Goal: Task Accomplishment & Management: Complete application form

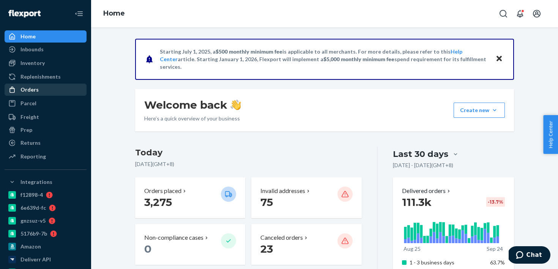
click at [55, 89] on div "Orders" at bounding box center [45, 89] width 80 height 11
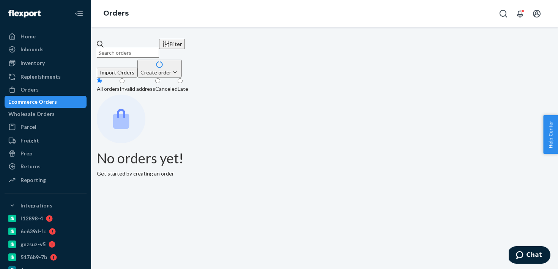
click at [243, 54] on div "Filter Import Orders Create order Ecommerce order Removal order" at bounding box center [325, 58] width 456 height 39
click at [159, 48] on input "text" at bounding box center [128, 53] width 62 height 10
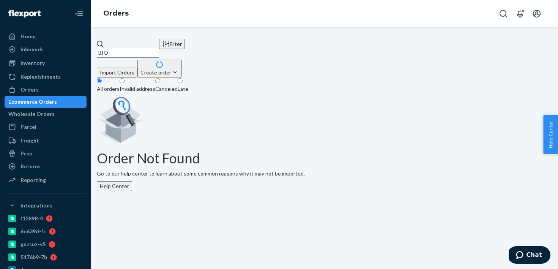
paste input "2705579"
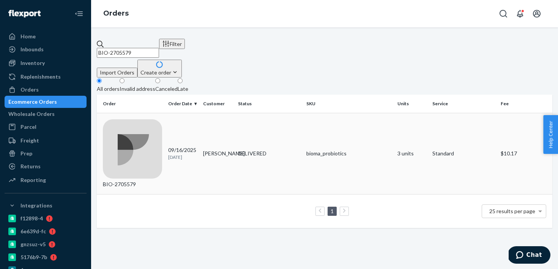
type input "BIO-2705579"
click at [199, 124] on td "09/16/2025 8 days ago" at bounding box center [182, 153] width 35 height 81
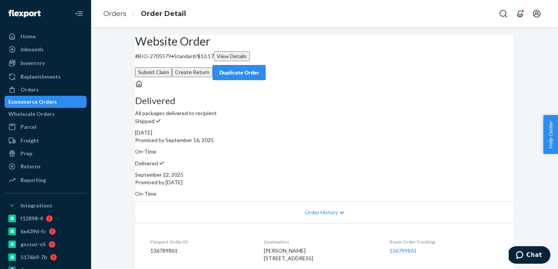
click at [402, 171] on div "September 22, 2025" at bounding box center [324, 175] width 379 height 8
copy div "September 22, 2025"
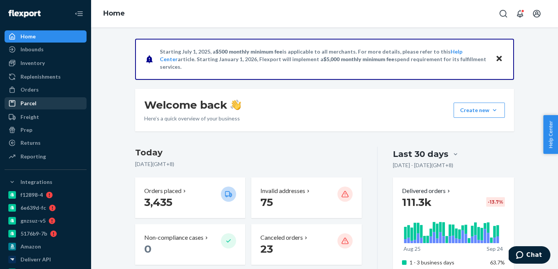
click at [59, 98] on div "Parcel" at bounding box center [45, 103] width 80 height 11
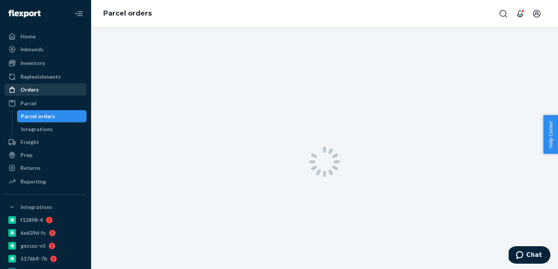
click at [60, 90] on div "Orders" at bounding box center [45, 89] width 80 height 11
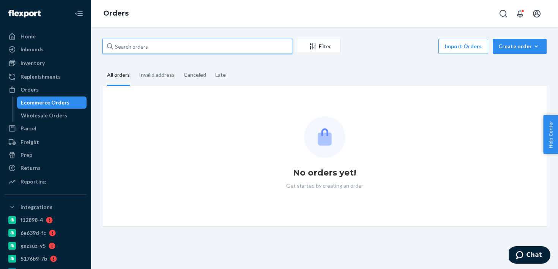
click at [180, 43] on input "text" at bounding box center [198, 46] width 190 height 15
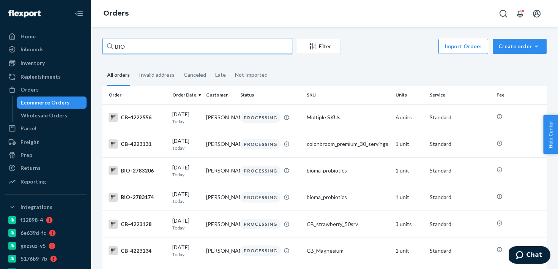
paste input "2792485"
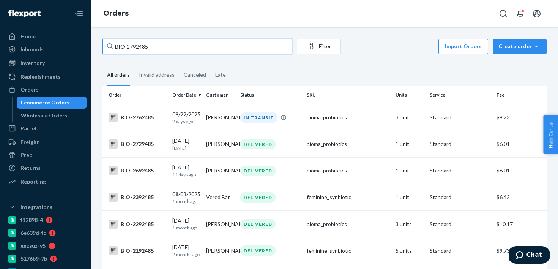
click at [140, 49] on input "BIO-2792485" at bounding box center [198, 46] width 190 height 15
paste input "7"
type input "BIO-2792487"
click at [215, 51] on input "BIO-2792487" at bounding box center [198, 46] width 190 height 15
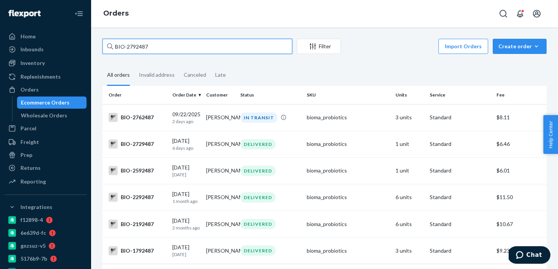
click at [215, 51] on input "BIO-2792487" at bounding box center [198, 46] width 190 height 15
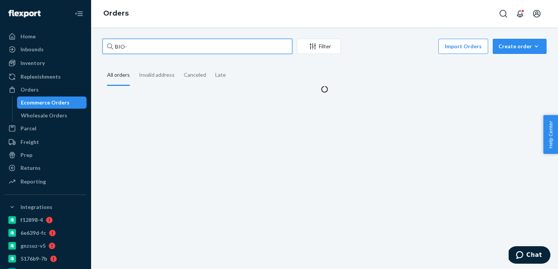
paste input "2792489"
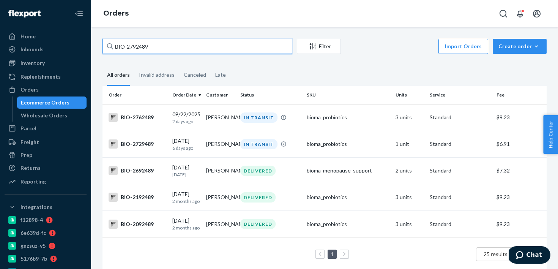
type input "BIO-2792489"
click at [231, 47] on input "BIO-2792489" at bounding box center [198, 46] width 190 height 15
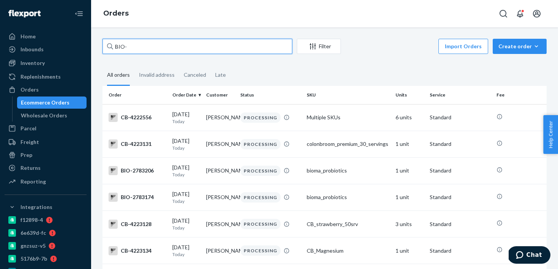
paste input "2792492"
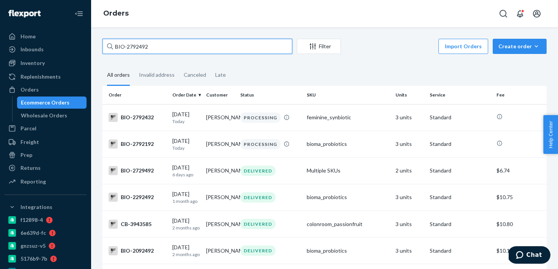
type input "BIO-2792492"
click at [170, 49] on input "BIO-2792492" at bounding box center [198, 46] width 190 height 15
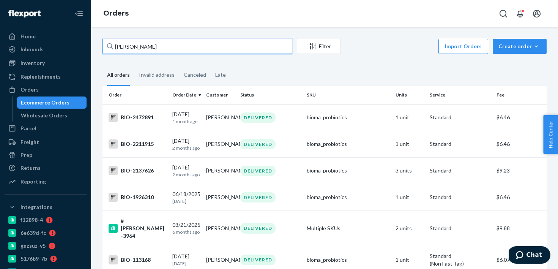
type input "Marsha Bennett"
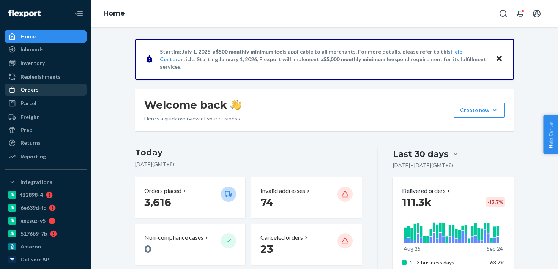
click at [49, 92] on div "Orders" at bounding box center [45, 89] width 80 height 11
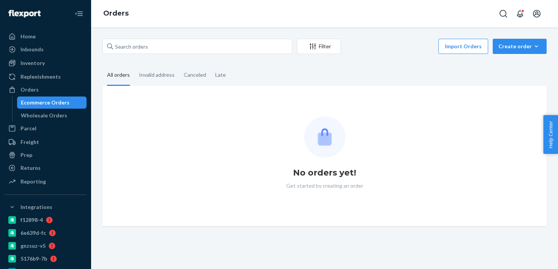
click at [124, 55] on div "Filter Import Orders Create order Ecommerce order Removal order" at bounding box center [325, 47] width 444 height 17
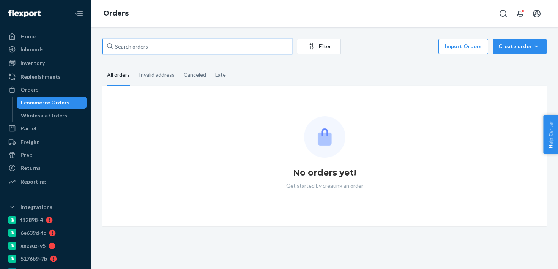
click at [133, 48] on input "text" at bounding box center [198, 46] width 190 height 15
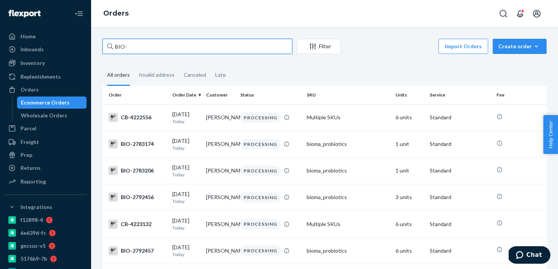
paste input "2792485"
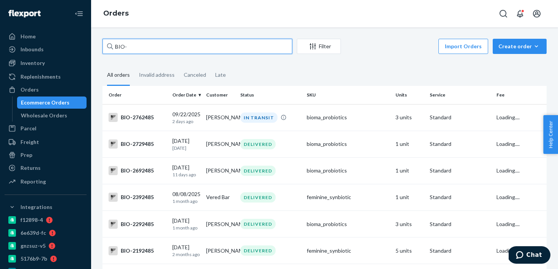
paste input "2792487"
paste input "2792489"
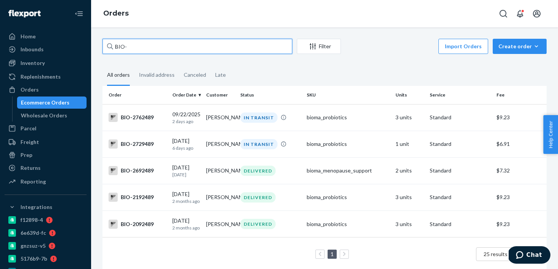
paste input "2792492"
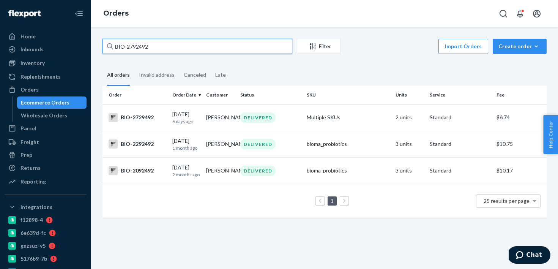
type input "BIO-2792492"
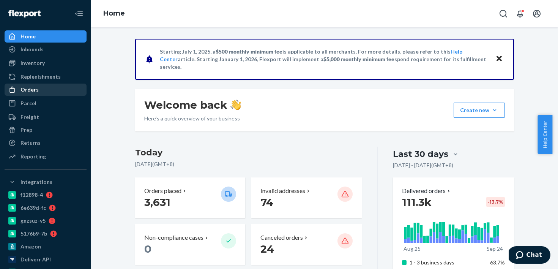
click at [60, 87] on div "Orders" at bounding box center [45, 89] width 80 height 11
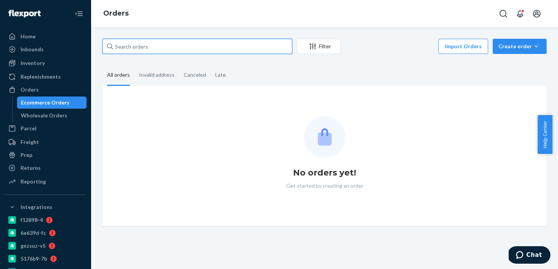
click at [148, 47] on input "text" at bounding box center [198, 46] width 190 height 15
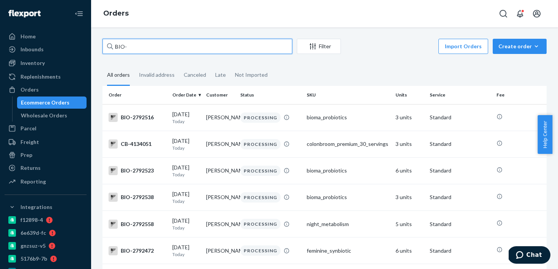
paste input "2792487"
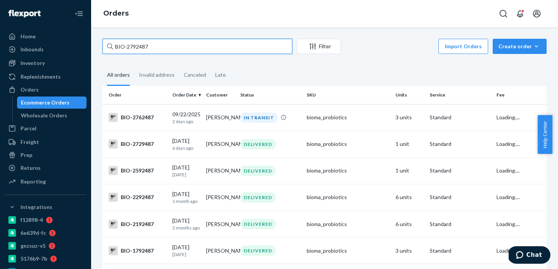
type input "BIO-2792487"
click at [209, 51] on input "BIO-2792487" at bounding box center [198, 46] width 190 height 15
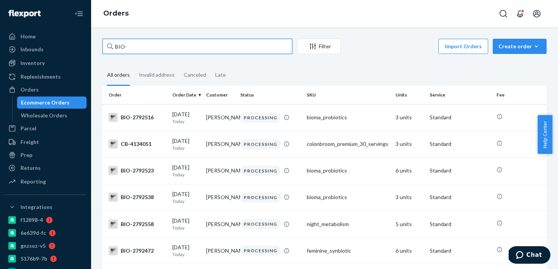
paste input "2792485"
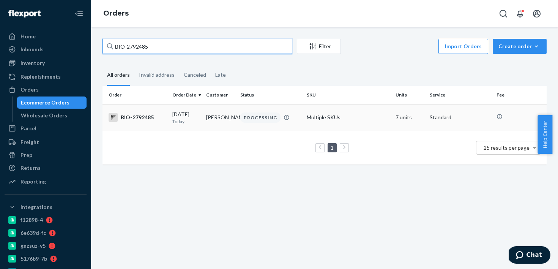
type input "BIO-2792485"
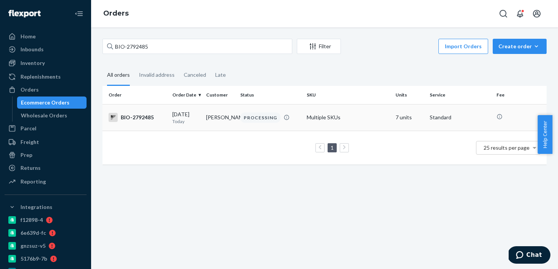
click at [220, 126] on td "Marsha Bennett" at bounding box center [220, 117] width 34 height 27
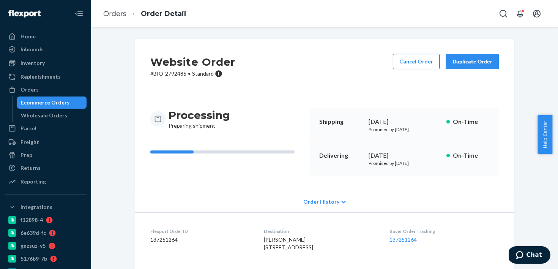
click at [409, 64] on button "Cancel Order" at bounding box center [416, 61] width 47 height 15
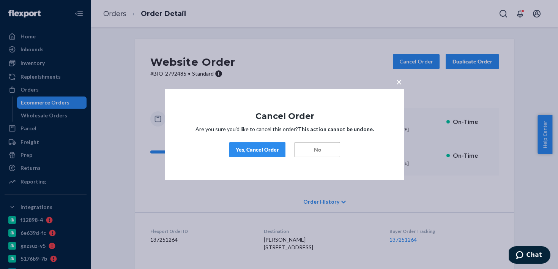
click at [270, 154] on button "Yes, Cancel Order" at bounding box center [257, 149] width 56 height 15
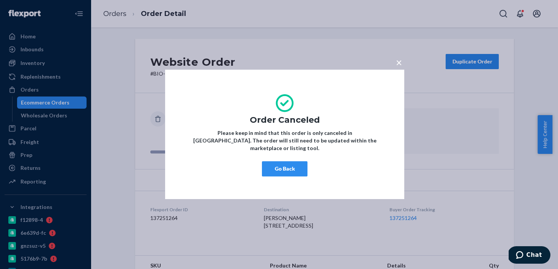
click at [290, 174] on div "× Order Canceled Please keep in mind that this order is only canceled in Flexpo…" at bounding box center [284, 133] width 239 height 129
click at [293, 165] on button "Go Back" at bounding box center [285, 168] width 46 height 15
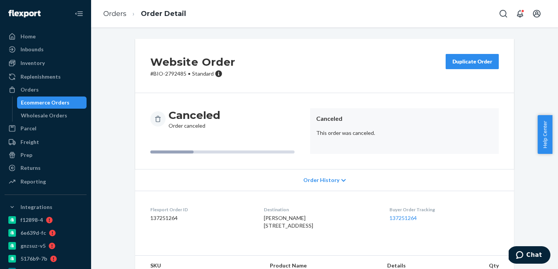
scroll to position [110, 0]
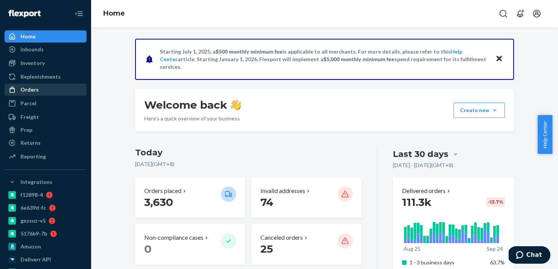
click at [46, 94] on div "Orders" at bounding box center [45, 89] width 80 height 11
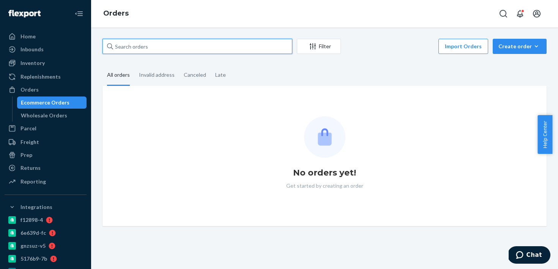
click at [133, 44] on input "text" at bounding box center [198, 46] width 190 height 15
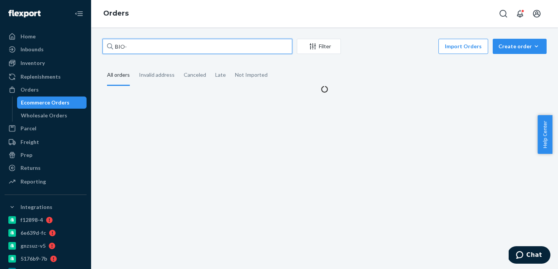
paste input "2792485"
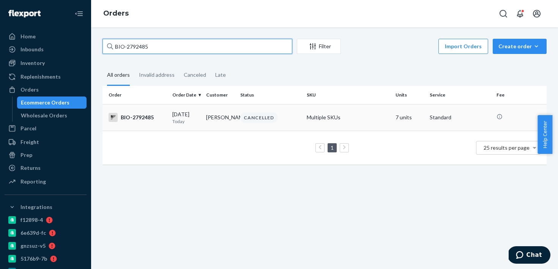
type input "BIO-2792485"
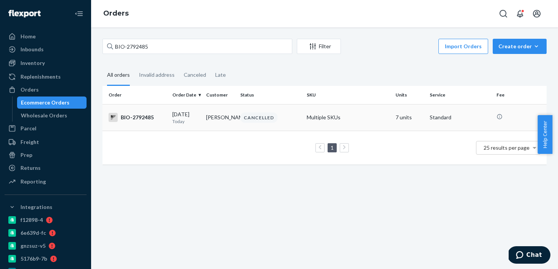
click at [257, 123] on div "CANCELLED" at bounding box center [271, 117] width 64 height 10
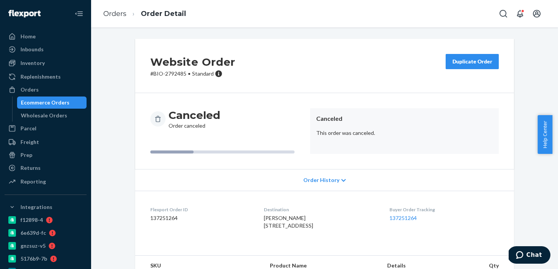
scroll to position [110, 0]
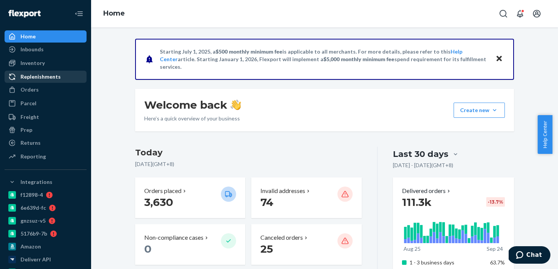
click at [66, 74] on div "Replenishments" at bounding box center [45, 76] width 80 height 11
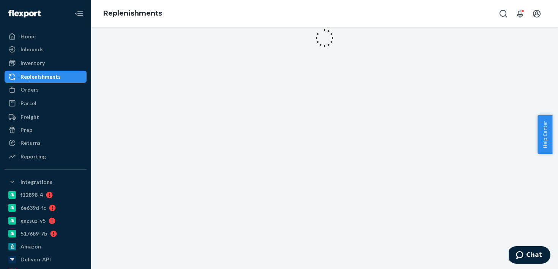
click at [53, 96] on div "Orders Ecommerce Orders Wholesale Orders" at bounding box center [46, 90] width 82 height 13
click at [55, 87] on div "Orders" at bounding box center [45, 89] width 80 height 11
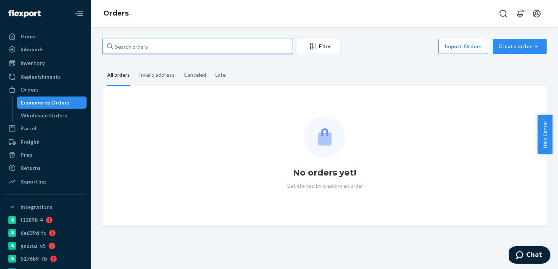
click at [160, 47] on input "text" at bounding box center [198, 46] width 190 height 15
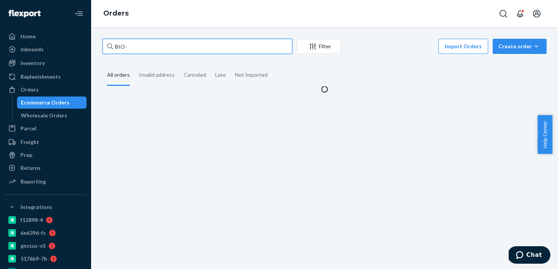
paste input "2775861"
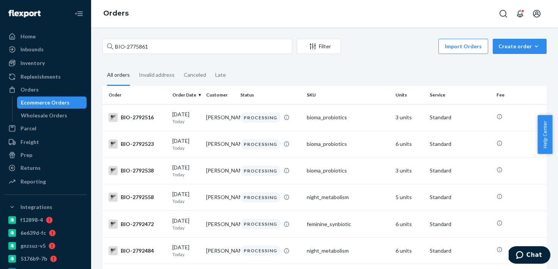
click at [235, 36] on div "BIO-2775861 Filter Import Orders Create order Ecommerce order Removal order All…" at bounding box center [324, 147] width 467 height 241
click at [217, 55] on div "BIO-2775861 Filter Import Orders Create order Ecommerce order Removal order" at bounding box center [325, 47] width 444 height 17
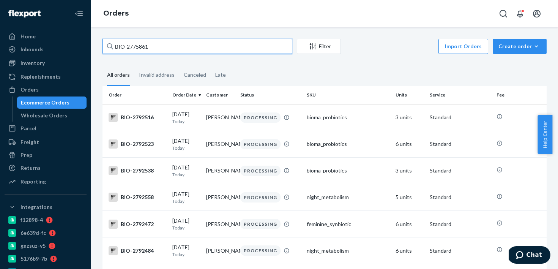
click at [215, 48] on input "BIO-2775861" at bounding box center [198, 46] width 190 height 15
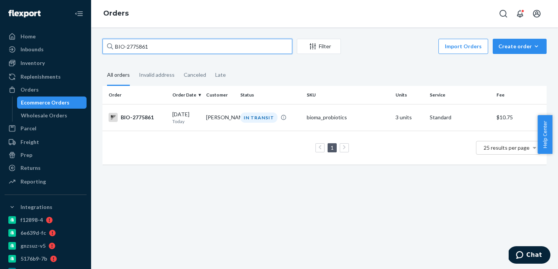
type input "BIO-2775861"
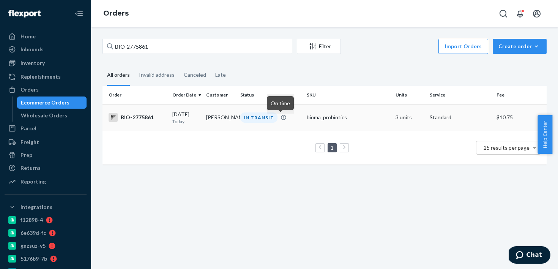
click at [241, 126] on td "IN TRANSIT" at bounding box center [270, 117] width 67 height 27
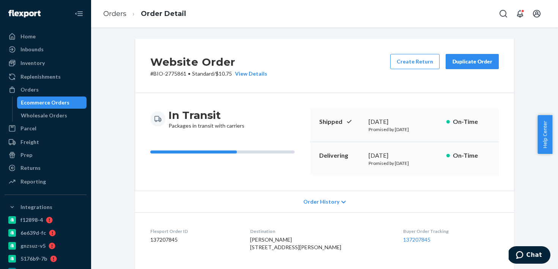
scroll to position [205, 0]
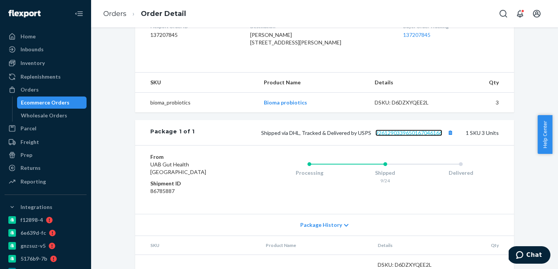
click at [428, 136] on link "9261290339650167046166" at bounding box center [409, 132] width 67 height 6
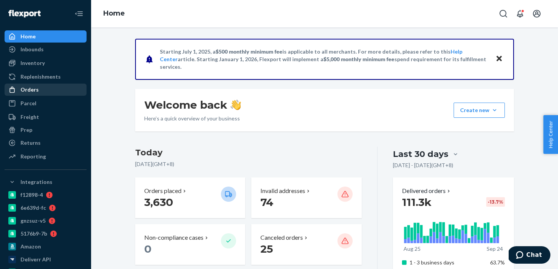
click at [46, 95] on link "Orders" at bounding box center [46, 90] width 82 height 12
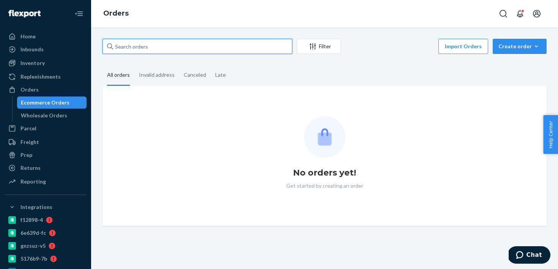
click at [148, 46] on input "text" at bounding box center [198, 46] width 190 height 15
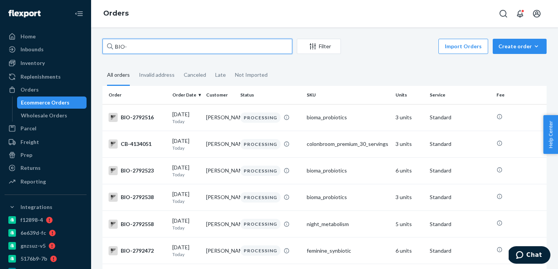
paste input "2704550"
type input "BIO-2704550"
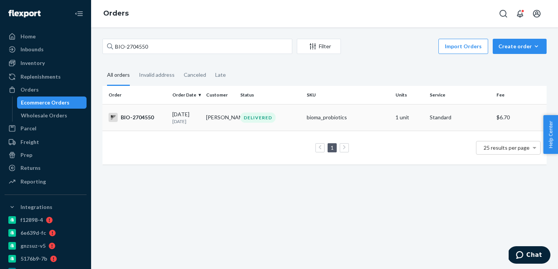
click at [177, 111] on div "[DATE] [DATE]" at bounding box center [186, 117] width 28 height 14
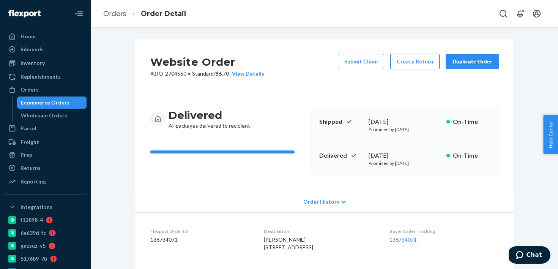
click at [411, 55] on button "Create Return" at bounding box center [414, 61] width 49 height 15
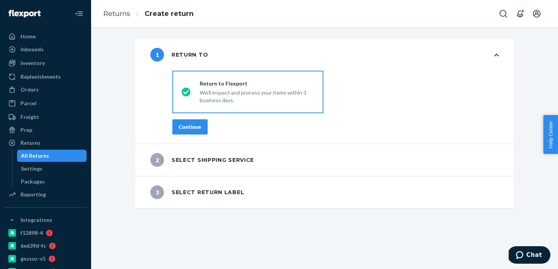
click at [183, 125] on div "Continue" at bounding box center [190, 127] width 22 height 8
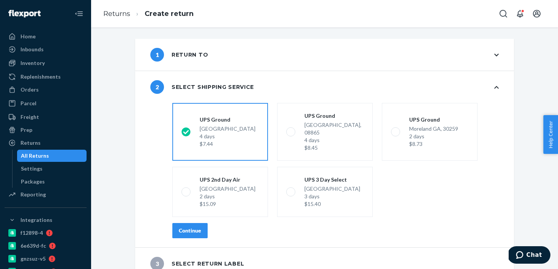
click at [179, 227] on div "Continue" at bounding box center [190, 231] width 22 height 8
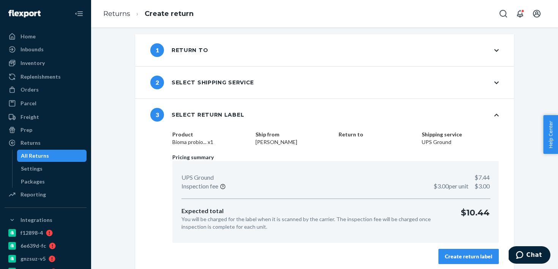
scroll to position [8, 0]
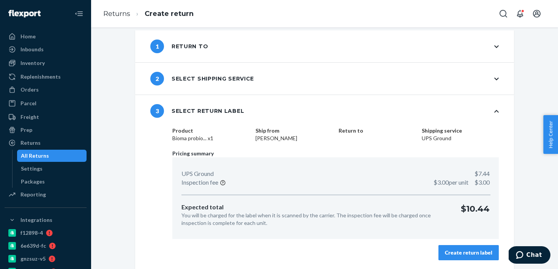
click at [466, 249] on div "Create return label" at bounding box center [468, 253] width 47 height 8
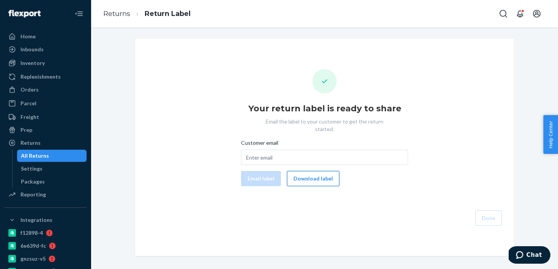
click at [302, 172] on button "Download label" at bounding box center [313, 178] width 52 height 15
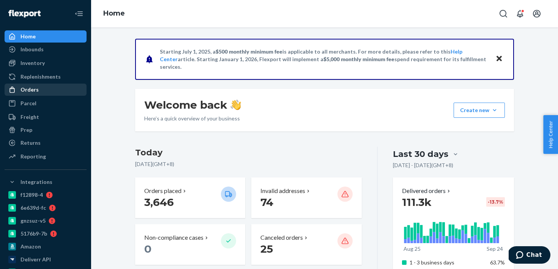
click at [51, 88] on div "Orders" at bounding box center [45, 89] width 80 height 11
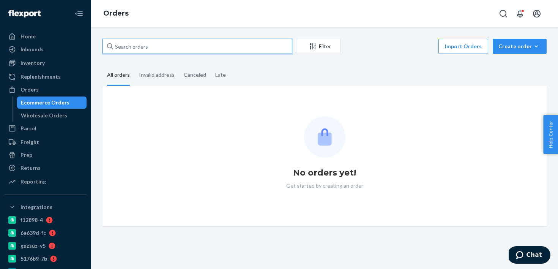
click at [147, 49] on input "text" at bounding box center [198, 46] width 190 height 15
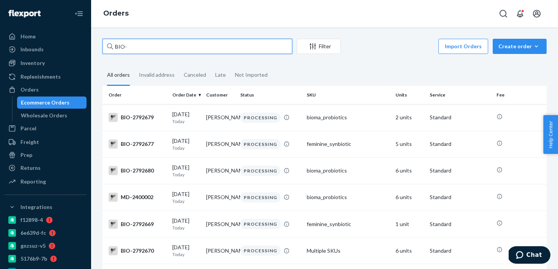
paste input "2789318"
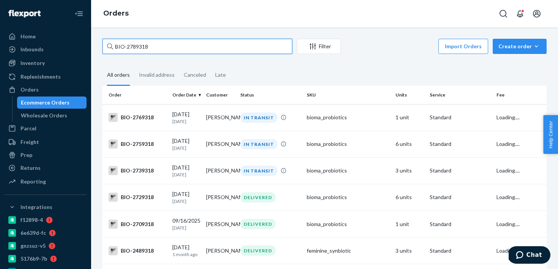
type input "BIO-2789318"
click at [181, 49] on input "BIO-2789318" at bounding box center [198, 46] width 190 height 15
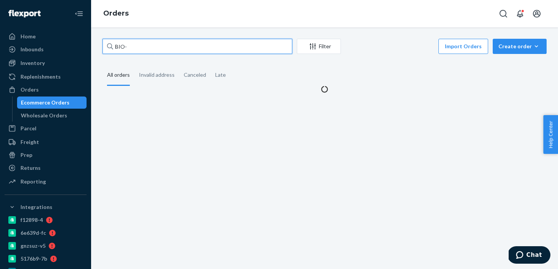
paste input "2789314"
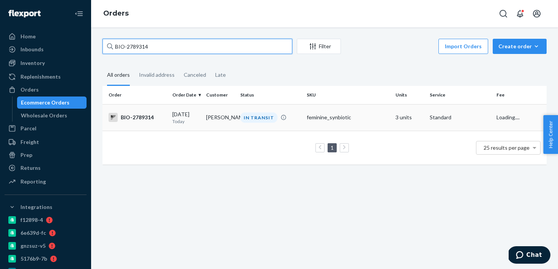
type input "BIO-2789314"
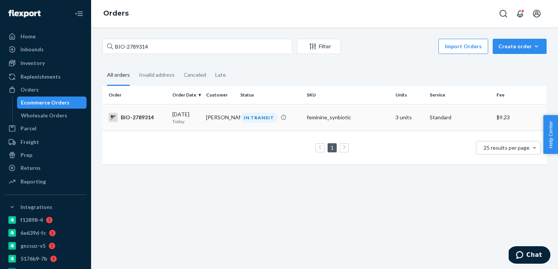
click at [215, 131] on td "Diane Schulz" at bounding box center [220, 117] width 34 height 27
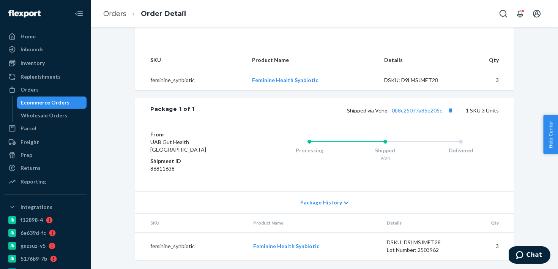
scroll to position [232, 0]
click at [399, 114] on div "Package 1 of 1 Shipped via Veho 0b8c25077a85e205c 1 SKU 3 Units" at bounding box center [324, 110] width 379 height 25
click at [401, 114] on link "0b8c25077a85e205c" at bounding box center [417, 110] width 50 height 6
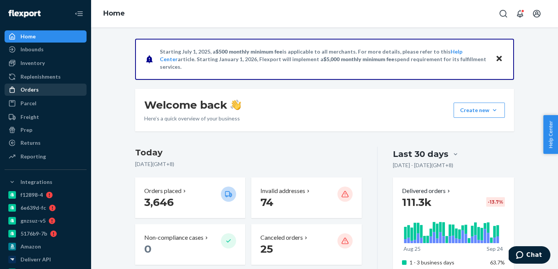
click at [55, 87] on div "Orders" at bounding box center [45, 89] width 80 height 11
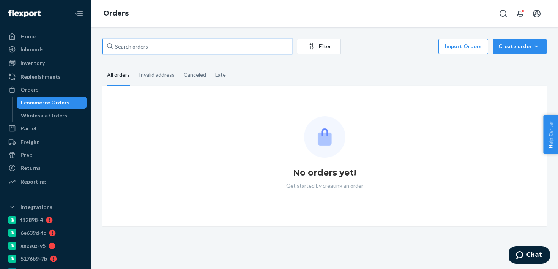
click at [134, 48] on input "text" at bounding box center [198, 46] width 190 height 15
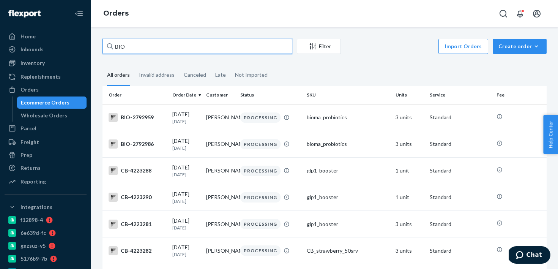
paste input "2787298"
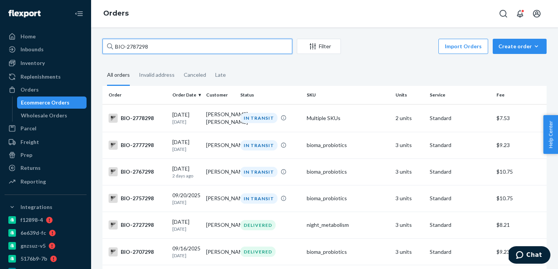
click at [144, 49] on input "BIO-2787298" at bounding box center [198, 46] width 190 height 15
paste input "03610"
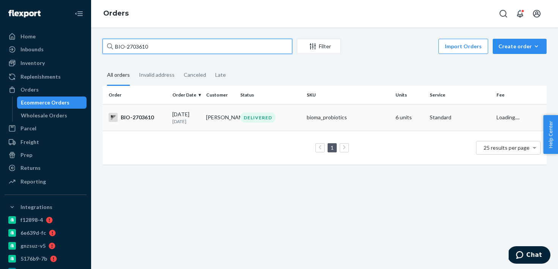
type input "BIO-2703610"
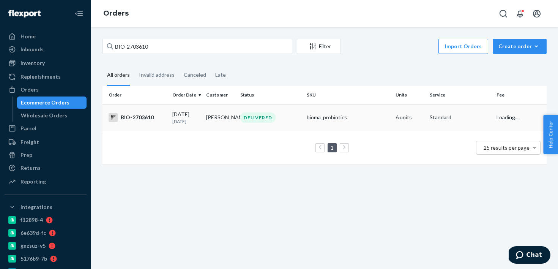
click at [219, 125] on td "[PERSON_NAME]" at bounding box center [220, 117] width 34 height 27
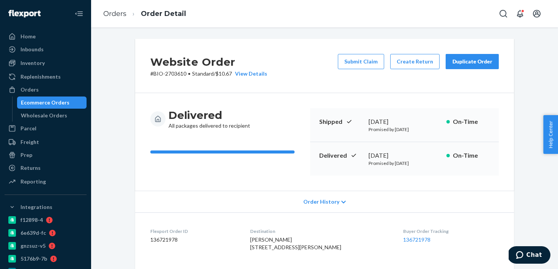
click at [177, 78] on div "Website Order # BIO-2703610 • Standard / $10.67 View Details Submit Claim Creat…" at bounding box center [324, 66] width 379 height 54
click at [176, 77] on p "# BIO-2703610 • Standard / $10.67 View Details" at bounding box center [208, 74] width 117 height 8
copy p "2703610"
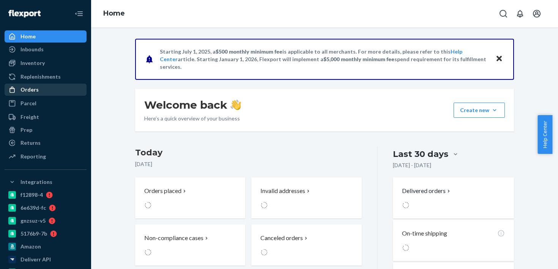
click at [69, 93] on div "Orders" at bounding box center [45, 89] width 80 height 11
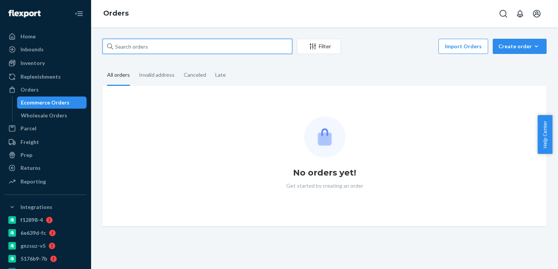
click at [150, 44] on input "text" at bounding box center [198, 46] width 190 height 15
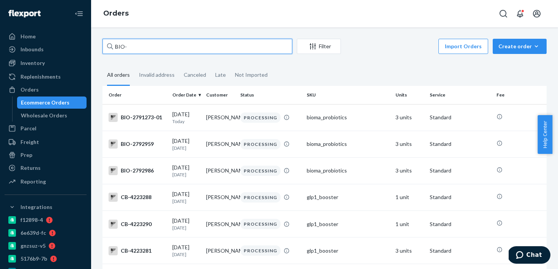
paste input "2728013"
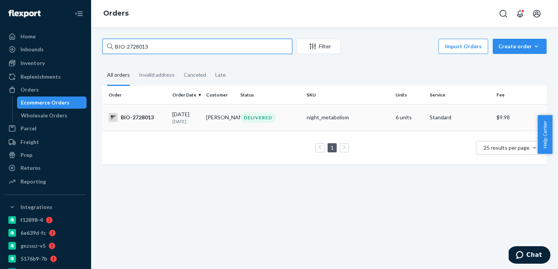
type input "BIO-2728013"
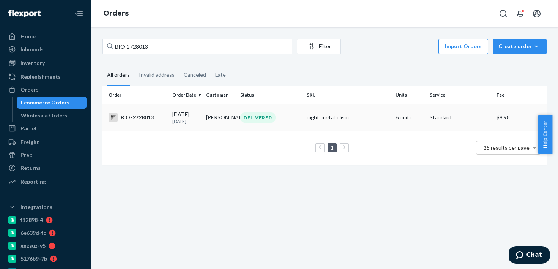
click at [241, 122] on div "DELIVERED" at bounding box center [257, 117] width 35 height 10
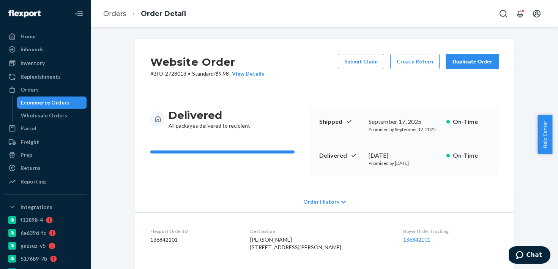
click at [71, 104] on div "Ecommerce Orders" at bounding box center [52, 102] width 68 height 11
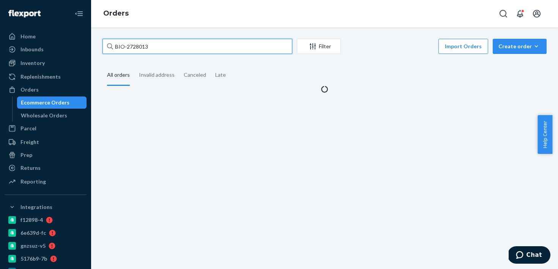
click at [133, 47] on input "BIO-2728013" at bounding box center [198, 46] width 190 height 15
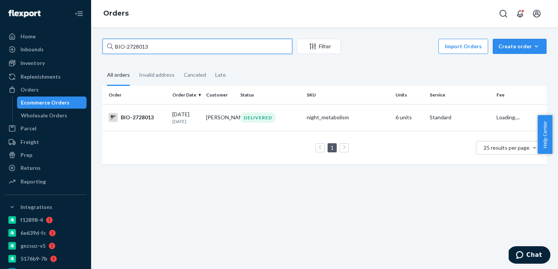
paste input "03610"
type input "BIO-2703610"
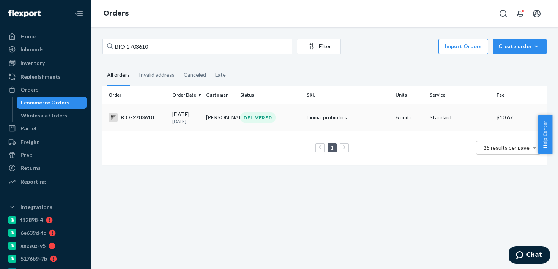
click at [243, 121] on div "DELIVERED" at bounding box center [257, 117] width 35 height 10
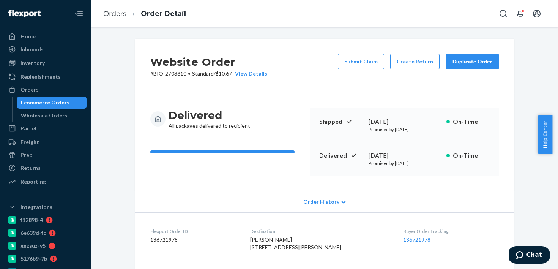
click at [77, 100] on div "Ecommerce Orders" at bounding box center [52, 102] width 68 height 11
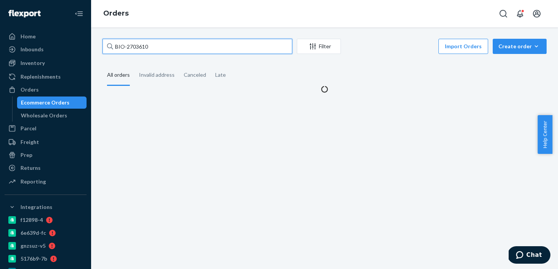
click at [141, 41] on input "BIO-2703610" at bounding box center [198, 46] width 190 height 15
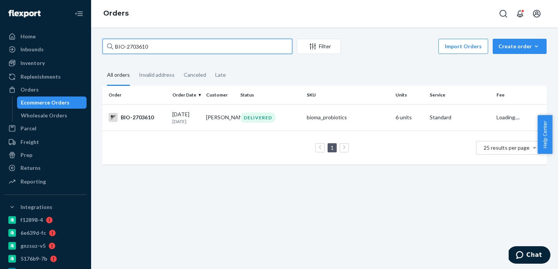
click at [141, 41] on input "BIO-2703610" at bounding box center [198, 46] width 190 height 15
click at [140, 50] on input "BIO-2703610" at bounding box center [198, 46] width 190 height 15
paste input "28013"
type input "BIO-2728013"
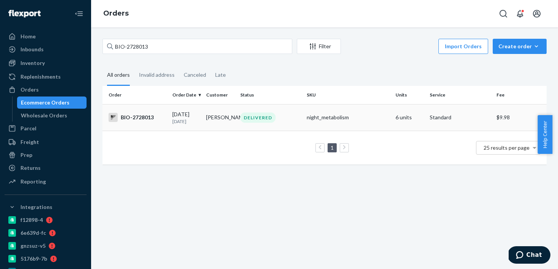
click at [282, 115] on div "DELIVERED" at bounding box center [271, 117] width 64 height 10
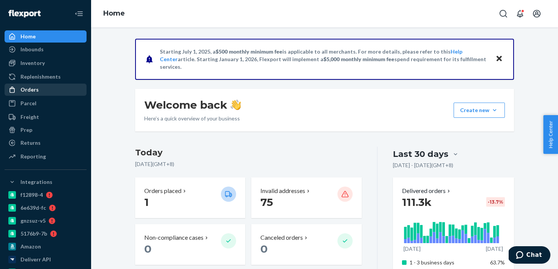
click at [61, 90] on div "Orders" at bounding box center [45, 89] width 80 height 11
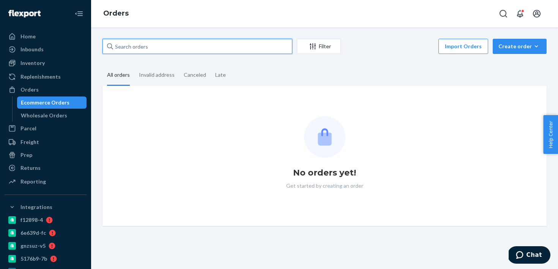
click at [156, 49] on input "text" at bounding box center [198, 46] width 190 height 15
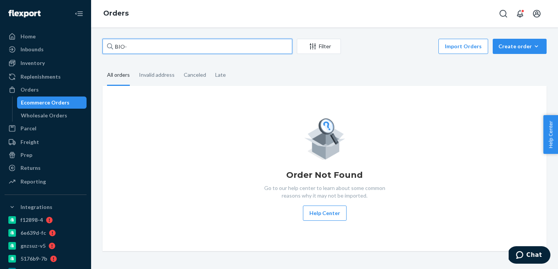
paste input "2680276"
type input "BIO-2680276"
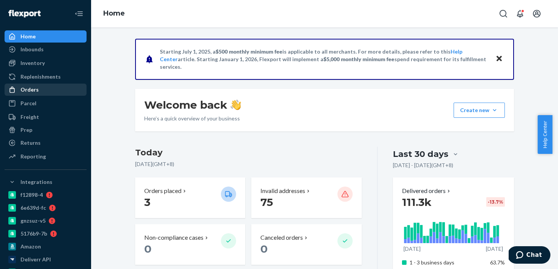
click at [51, 92] on div "Orders" at bounding box center [45, 89] width 80 height 11
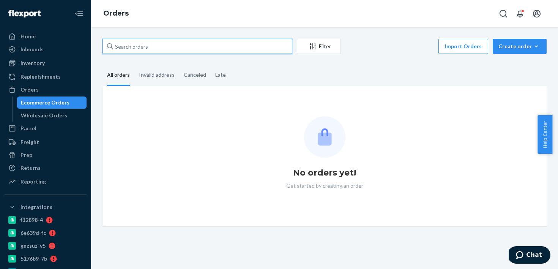
click at [177, 44] on input "text" at bounding box center [198, 46] width 190 height 15
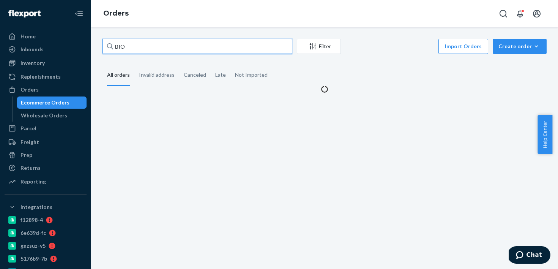
paste input "2680276"
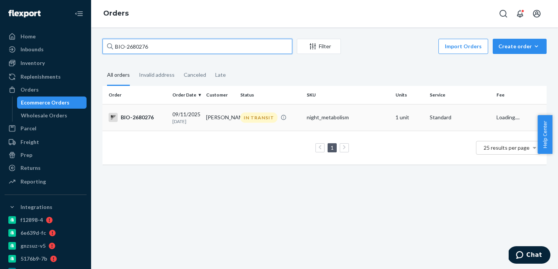
type input "BIO-2680276"
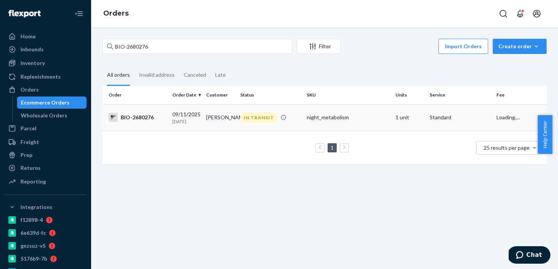
click at [258, 121] on div "IN TRANSIT" at bounding box center [258, 117] width 37 height 10
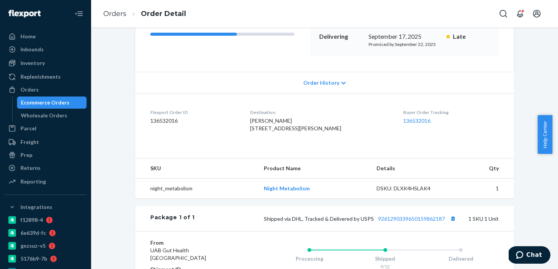
scroll to position [122, 0]
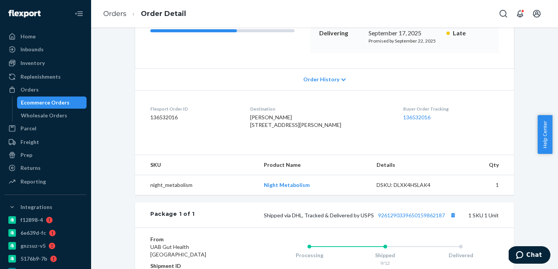
click at [402, 227] on div "Package 1 of 1 Shipped via DHL, Tracked & Delivered by USPS 9261290339650159862…" at bounding box center [324, 214] width 379 height 25
click at [401, 220] on div "Shipped via DHL, Tracked & Delivered by USPS 9261290339650159862187 1 SKU 1 Unit" at bounding box center [347, 215] width 304 height 10
click at [402, 218] on link "9261290339650159862187" at bounding box center [411, 215] width 67 height 6
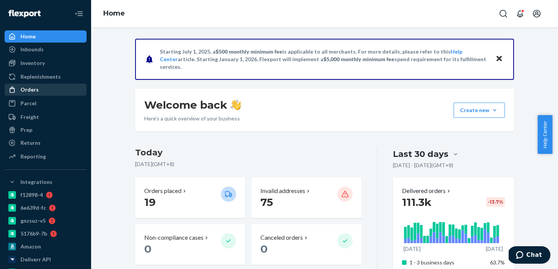
click at [53, 92] on div "Orders" at bounding box center [45, 89] width 80 height 11
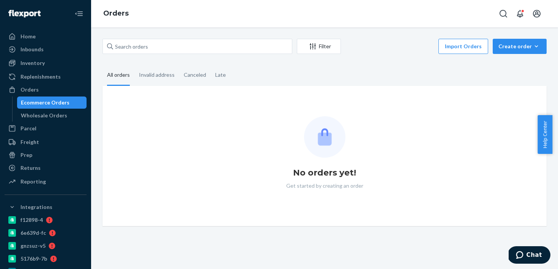
click at [144, 59] on div "Filter Import Orders Create order Ecommerce order Removal order All orders Inva…" at bounding box center [325, 132] width 456 height 187
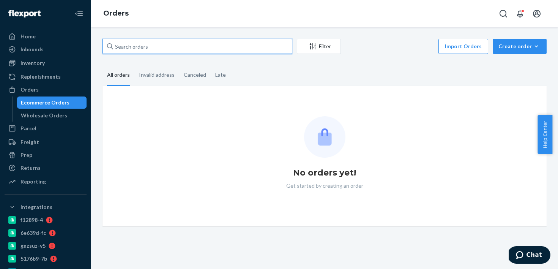
click at [148, 43] on input "text" at bounding box center [198, 46] width 190 height 15
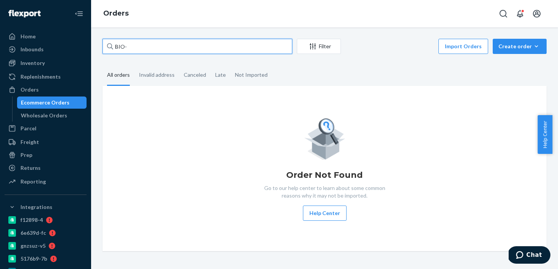
paste input "2578423"
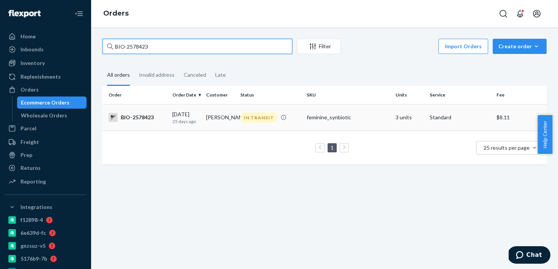
type input "BIO-2578423"
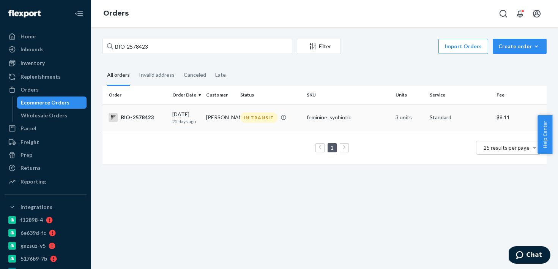
click at [219, 111] on td "Jana Boyd" at bounding box center [220, 117] width 34 height 27
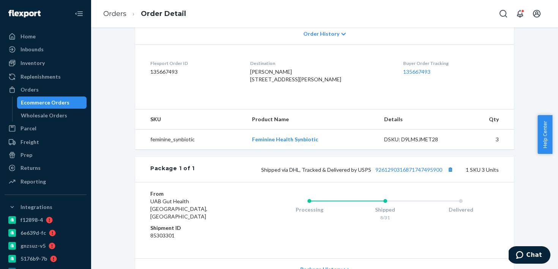
scroll to position [188, 0]
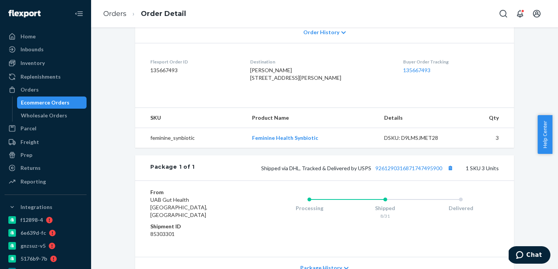
click at [400, 173] on div "Shipped via DHL, Tracked & Delivered by USPS 9261290316871747495900 1 SKU 3 Uni…" at bounding box center [347, 168] width 304 height 10
click at [402, 171] on link "9261290316871747495900" at bounding box center [409, 168] width 67 height 6
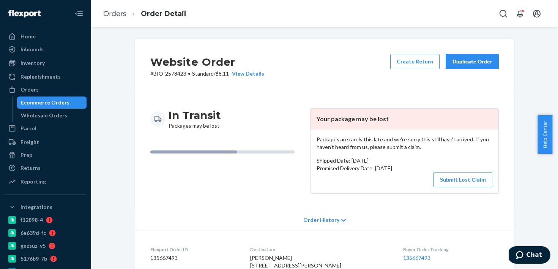
click at [458, 191] on div "Packages are rarely this late and we're sorry this still hasn't arrived. If you…" at bounding box center [405, 161] width 188 height 64
click at [458, 181] on button "Submit Lost Claim" at bounding box center [463, 179] width 59 height 15
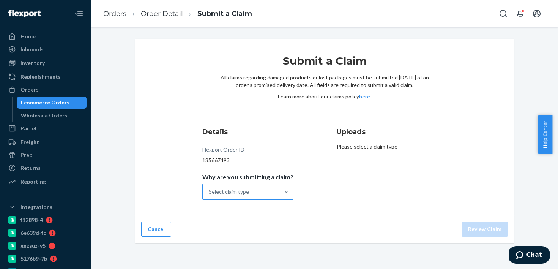
click at [241, 196] on div "Select claim type" at bounding box center [241, 191] width 77 height 15
click at [210, 196] on input "Why are you submitting a claim? Select claim type" at bounding box center [209, 192] width 1 height 8
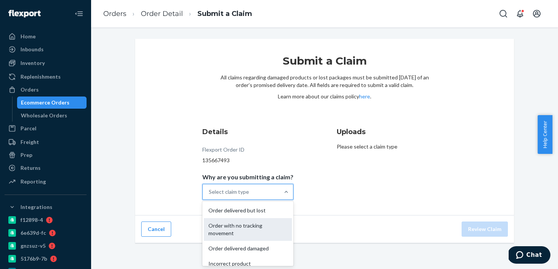
click at [249, 227] on div "Order with no tracking movement" at bounding box center [248, 229] width 88 height 23
click at [210, 196] on input "Why are you submitting a claim? option Order with no tracking movement focused,…" at bounding box center [209, 192] width 1 height 8
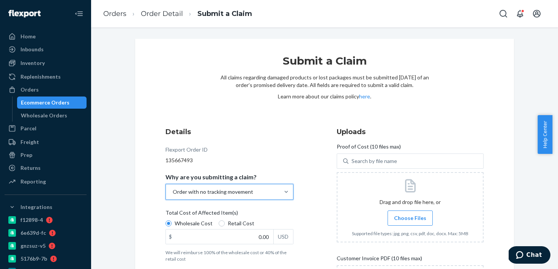
scroll to position [125, 0]
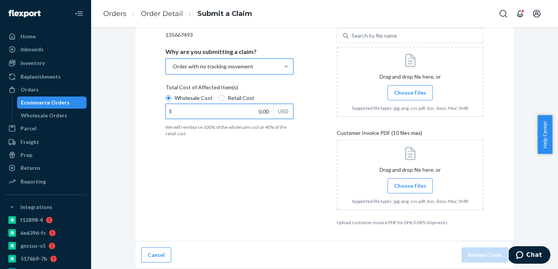
click at [256, 113] on input "0.00" at bounding box center [219, 111] width 107 height 14
type input "69.36"
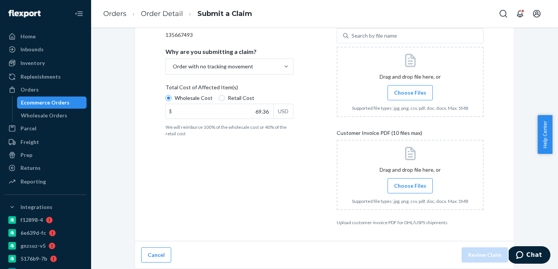
click at [240, 186] on div "Details Flexport Order ID 135667493 Why are you submitting a claim? Order with …" at bounding box center [239, 113] width 147 height 233
click at [394, 89] on span "Choose Files" at bounding box center [410, 93] width 32 height 8
click at [410, 89] on input "Choose Files" at bounding box center [410, 92] width 0 height 8
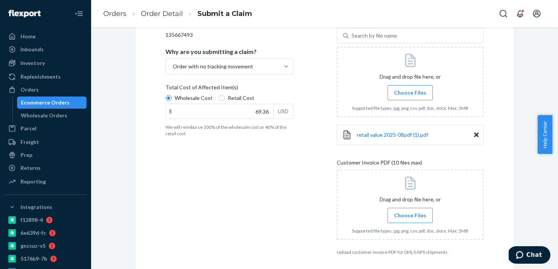
click at [401, 207] on div at bounding box center [410, 204] width 147 height 70
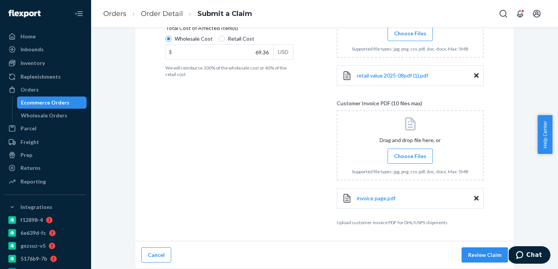
click at [477, 263] on div "Cancel Review Claim" at bounding box center [324, 255] width 379 height 28
click at [473, 253] on button "Review Claim" at bounding box center [485, 254] width 46 height 15
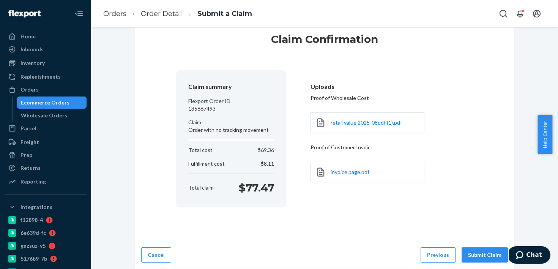
scroll to position [22, 0]
click at [473, 253] on button "Submit Claim" at bounding box center [485, 254] width 46 height 15
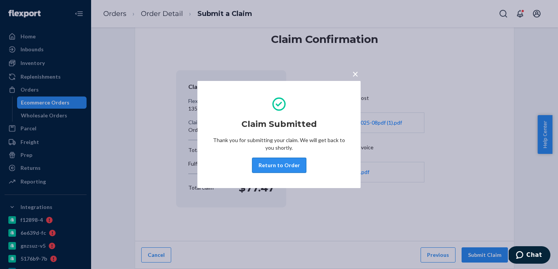
click at [285, 172] on button "Return to Order" at bounding box center [279, 165] width 54 height 15
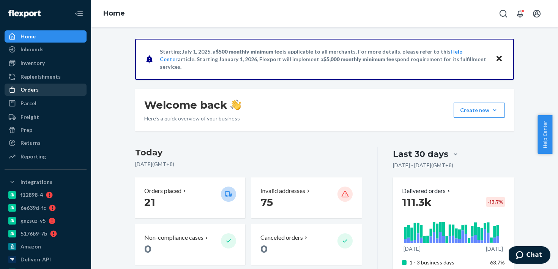
click at [51, 93] on div "Orders" at bounding box center [45, 89] width 80 height 11
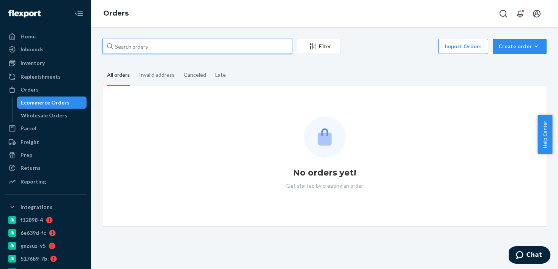
click at [161, 52] on input "text" at bounding box center [198, 46] width 190 height 15
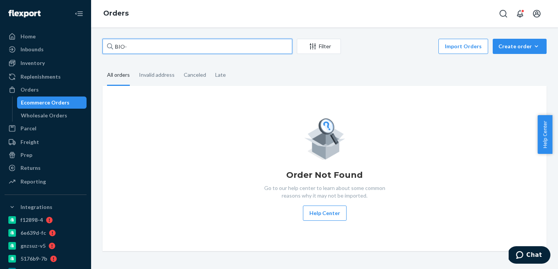
paste input "2633690"
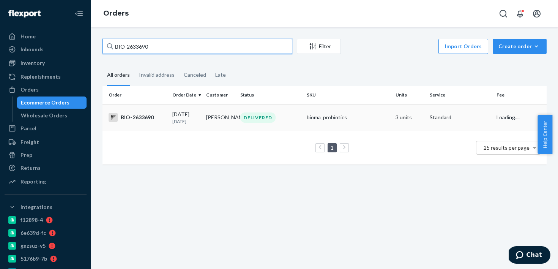
type input "BIO-2633690"
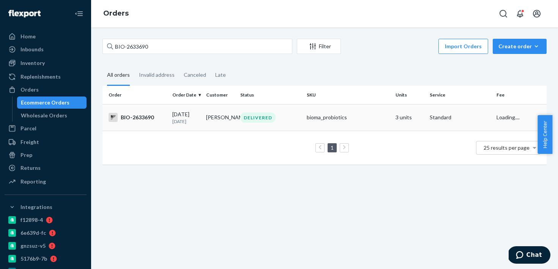
click at [226, 128] on td "[PERSON_NAME]" at bounding box center [220, 117] width 34 height 27
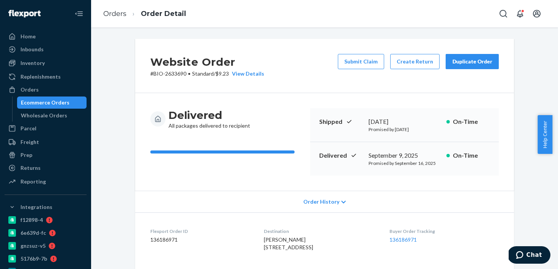
click at [388, 156] on div "September 9, 2025" at bounding box center [405, 155] width 72 height 9
copy div "September 9, 2025"
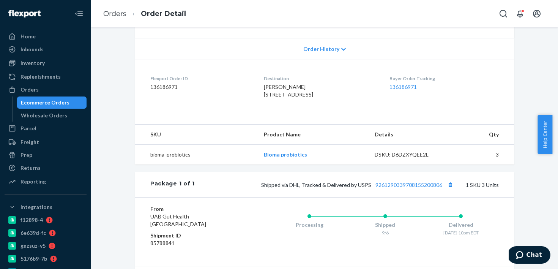
scroll to position [250, 0]
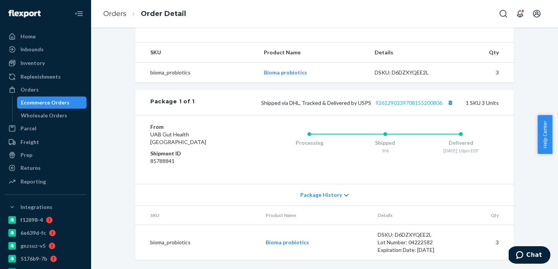
click at [396, 107] on div "Package 1 of 1 Shipped via DHL, Tracked & Delivered by USPS 9261290339708155200…" at bounding box center [324, 102] width 379 height 25
click at [397, 101] on link "9261290339708155200806" at bounding box center [409, 102] width 67 height 6
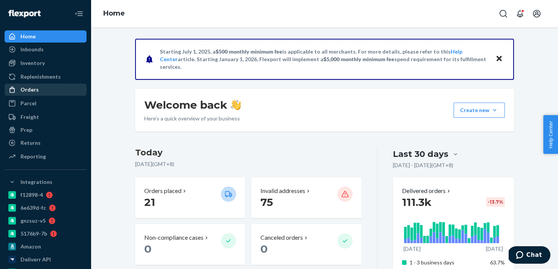
click at [67, 90] on div "Orders" at bounding box center [45, 89] width 80 height 11
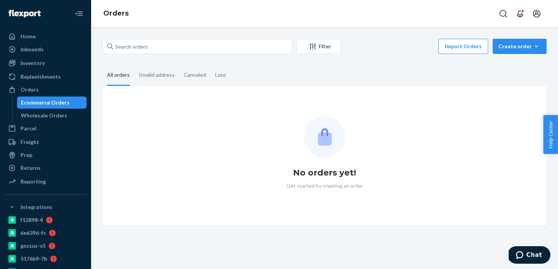
click at [145, 59] on div "Filter Import Orders Create order Ecommerce order Removal order All orders Inva…" at bounding box center [325, 132] width 456 height 187
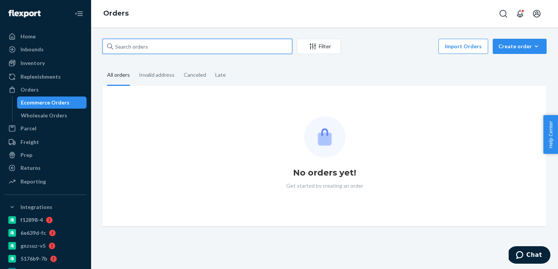
click at [147, 51] on input "text" at bounding box center [198, 46] width 190 height 15
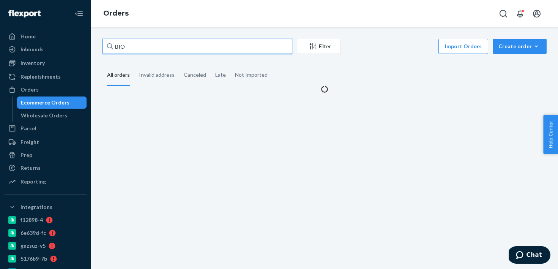
paste input "2578229"
type input "BIO-2578229"
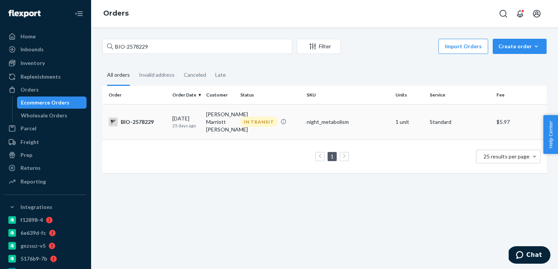
click at [200, 124] on td "08/31/2025 25 days ago" at bounding box center [186, 121] width 34 height 35
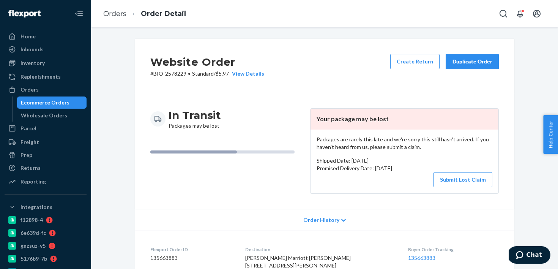
scroll to position [160, 0]
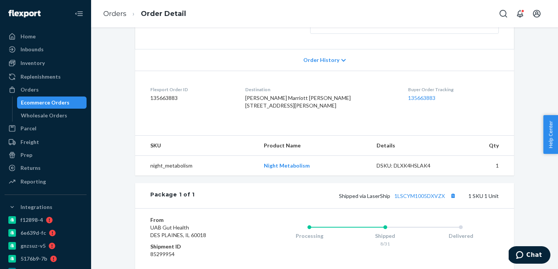
click at [412, 200] on div "Shipped via LaserShip 1LSCYM1005DXVZX 1 SKU 1 Unit" at bounding box center [347, 196] width 304 height 10
click at [413, 199] on link "1LSCYM1005DXVZX" at bounding box center [419, 195] width 50 height 6
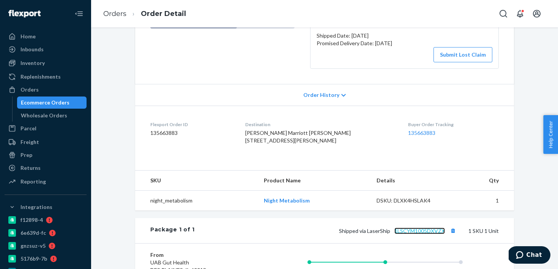
scroll to position [128, 0]
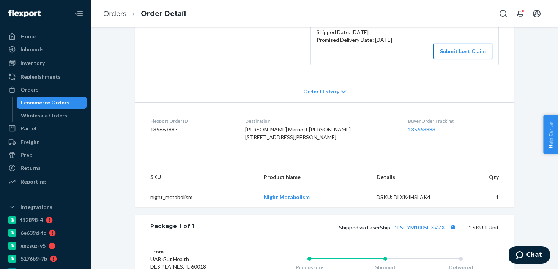
click at [442, 51] on button "Submit Lost Claim" at bounding box center [463, 51] width 59 height 15
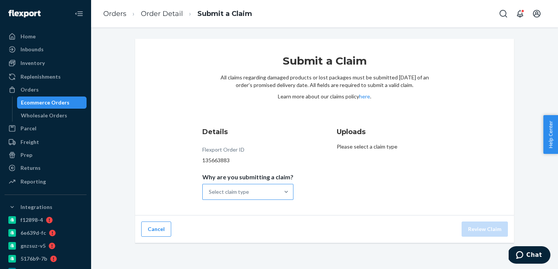
click at [256, 186] on div "Select claim type" at bounding box center [241, 191] width 77 height 15
click at [210, 188] on input "Why are you submitting a claim? Select claim type" at bounding box center [209, 192] width 1 height 8
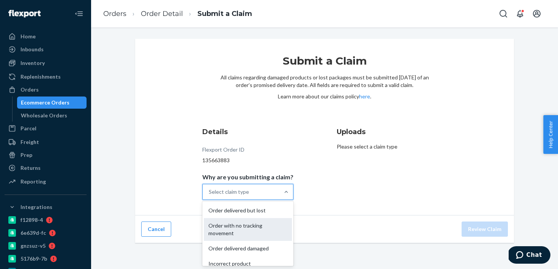
click at [262, 229] on div "Order with no tracking movement" at bounding box center [248, 229] width 88 height 23
click at [210, 196] on input "Why are you submitting a claim? option Order with no tracking movement focused,…" at bounding box center [209, 192] width 1 height 8
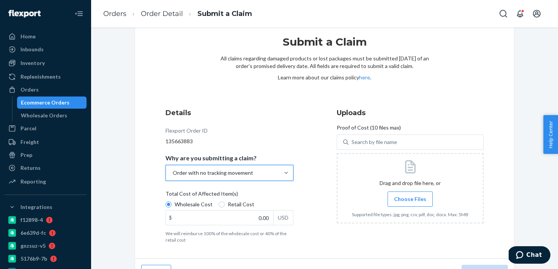
scroll to position [36, 0]
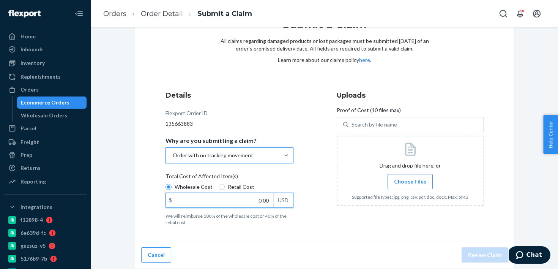
click at [259, 200] on input "0.00" at bounding box center [219, 200] width 107 height 14
type input "14.00"
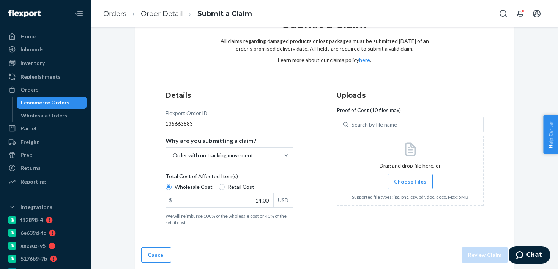
click at [288, 234] on div "Submit a Claim All claims regarding damaged products or lost packages must be s…" at bounding box center [324, 121] width 379 height 239
click at [398, 186] on label "Choose Files" at bounding box center [410, 181] width 45 height 15
click at [410, 186] on input "Choose Files" at bounding box center [410, 181] width 0 height 8
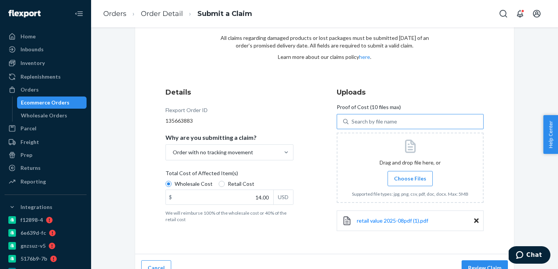
scroll to position [52, 0]
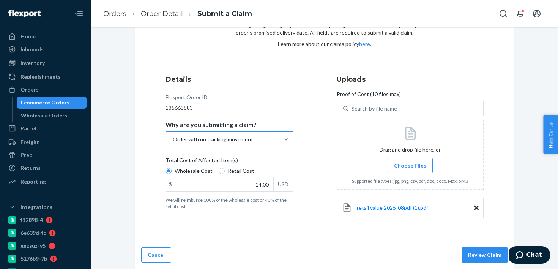
click at [224, 138] on div "Order with no tracking movement" at bounding box center [213, 140] width 80 height 8
click at [173, 138] on input "Why are you submitting a claim? Order with no tracking movement" at bounding box center [172, 140] width 1 height 8
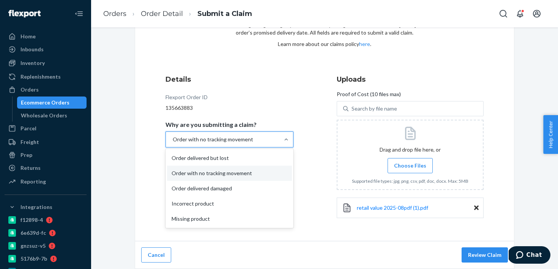
click at [234, 101] on div "Flexport Order ID 135663883" at bounding box center [230, 102] width 128 height 18
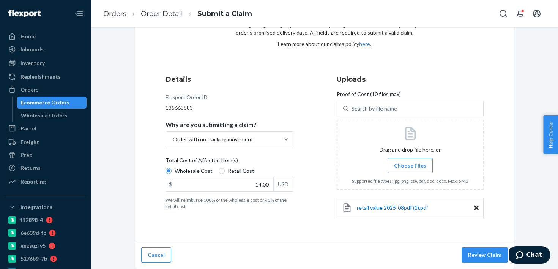
click at [472, 245] on div "Cancel Review Claim" at bounding box center [324, 255] width 379 height 28
click at [473, 248] on button "Review Claim" at bounding box center [485, 254] width 46 height 15
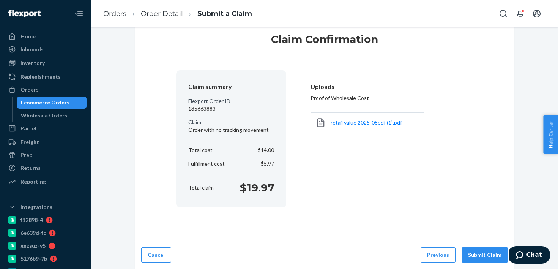
scroll to position [22, 0]
click at [487, 241] on div "Cancel Previous Submit Claim" at bounding box center [324, 255] width 379 height 28
click at [476, 254] on button "Submit Claim" at bounding box center [485, 254] width 46 height 15
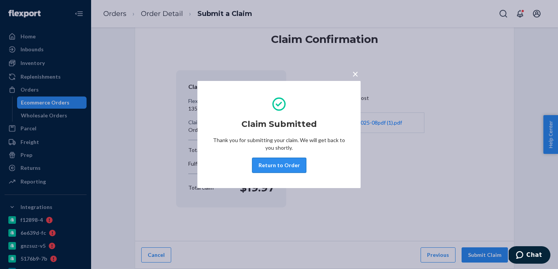
click at [290, 168] on button "Return to Order" at bounding box center [279, 165] width 54 height 15
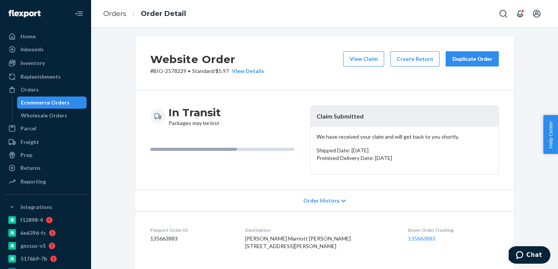
scroll to position [164, 0]
